Goal: Book appointment/travel/reservation

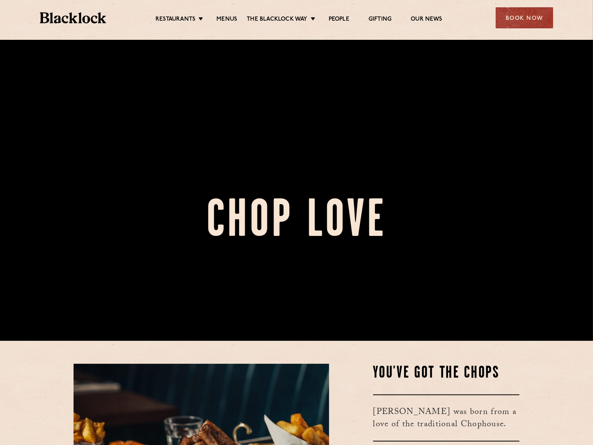
scroll to position [69, 0]
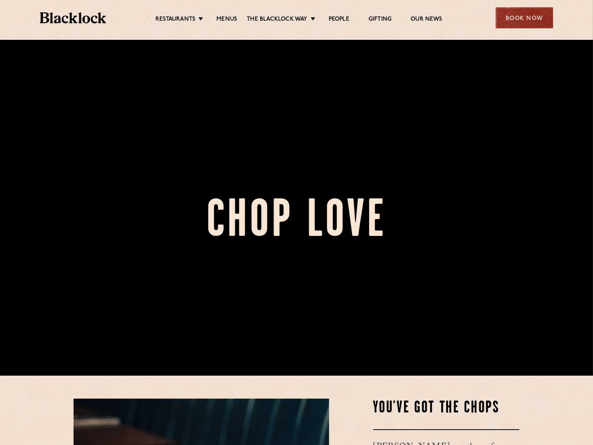
click at [513, 20] on div "Book Now" at bounding box center [523, 17] width 57 height 21
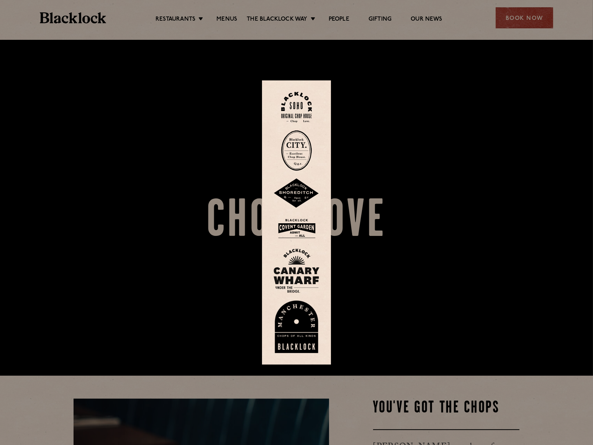
click at [299, 145] on img at bounding box center [296, 150] width 31 height 41
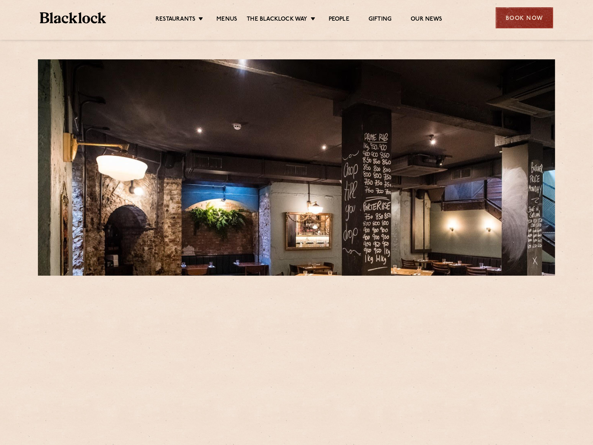
click at [532, 14] on div "Book Now" at bounding box center [523, 17] width 57 height 21
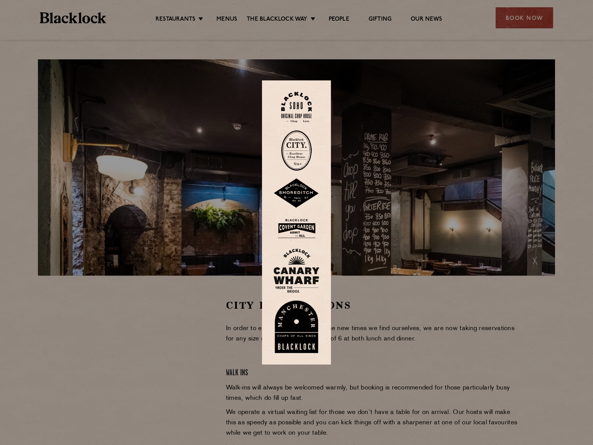
click at [299, 149] on img at bounding box center [296, 150] width 31 height 41
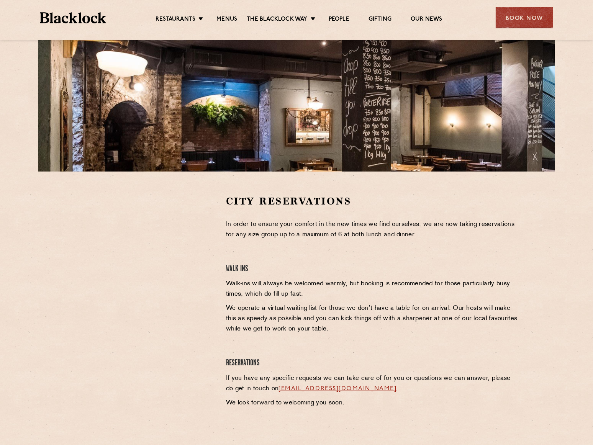
scroll to position [34, 0]
